Goal: Information Seeking & Learning: Learn about a topic

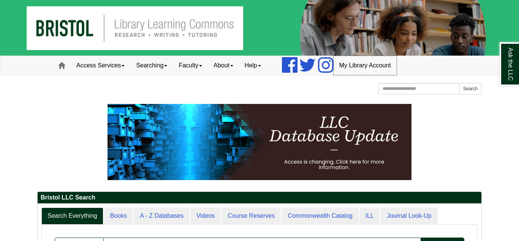
click at [372, 69] on link "My Library Account" at bounding box center [365, 65] width 63 height 19
click at [86, 63] on link "Access Services" at bounding box center [101, 65] width 60 height 19
click at [258, 71] on link "Help" at bounding box center [253, 65] width 28 height 19
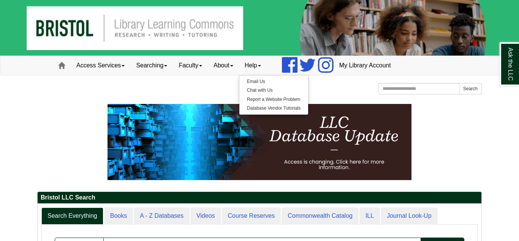
click at [219, 95] on div "Bristol Community College Bristol Community College Library Learning Commons Ho…" at bounding box center [259, 89] width 445 height 13
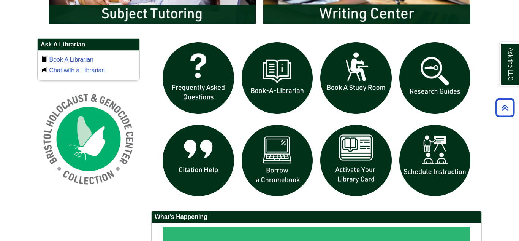
scroll to position [499, 0]
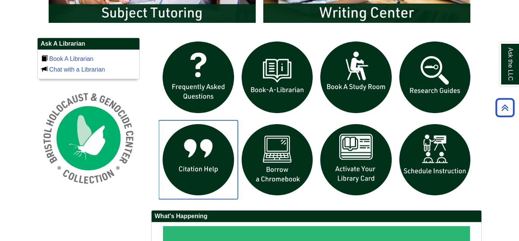
click at [182, 151] on img "slideshow" at bounding box center [198, 159] width 79 height 79
